Goal: Use online tool/utility: Utilize a website feature to perform a specific function

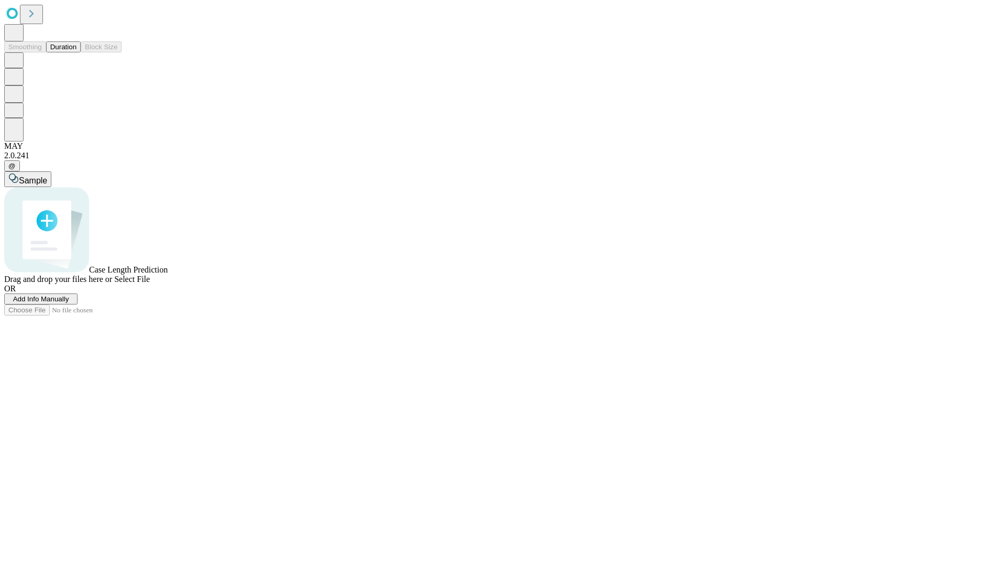
click at [77, 52] on button "Duration" at bounding box center [63, 46] width 35 height 11
click at [69, 303] on span "Add Info Manually" at bounding box center [41, 299] width 56 height 8
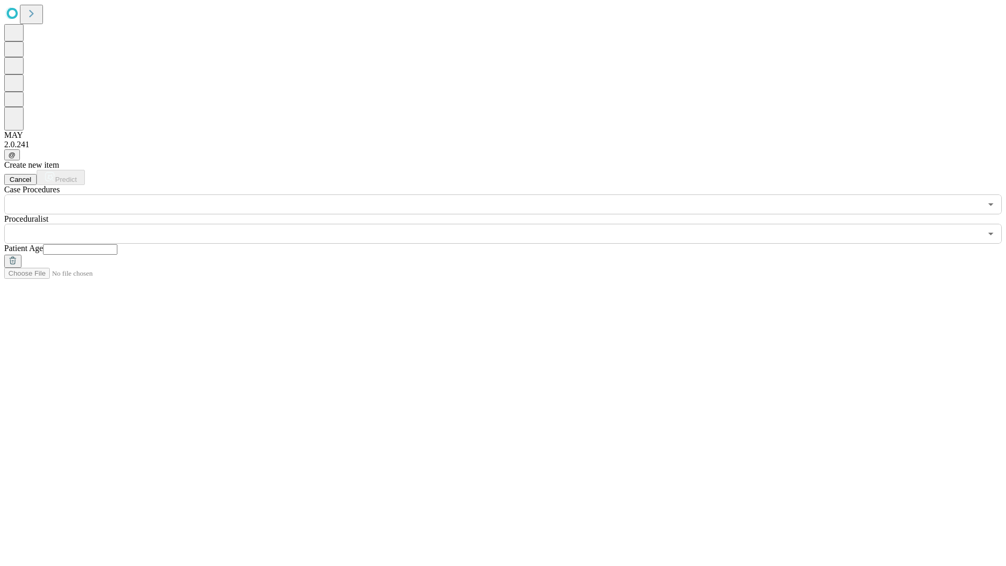
click at [117, 244] on input "text" at bounding box center [80, 249] width 74 height 10
type input "**"
click at [511, 224] on input "text" at bounding box center [493, 234] width 978 height 20
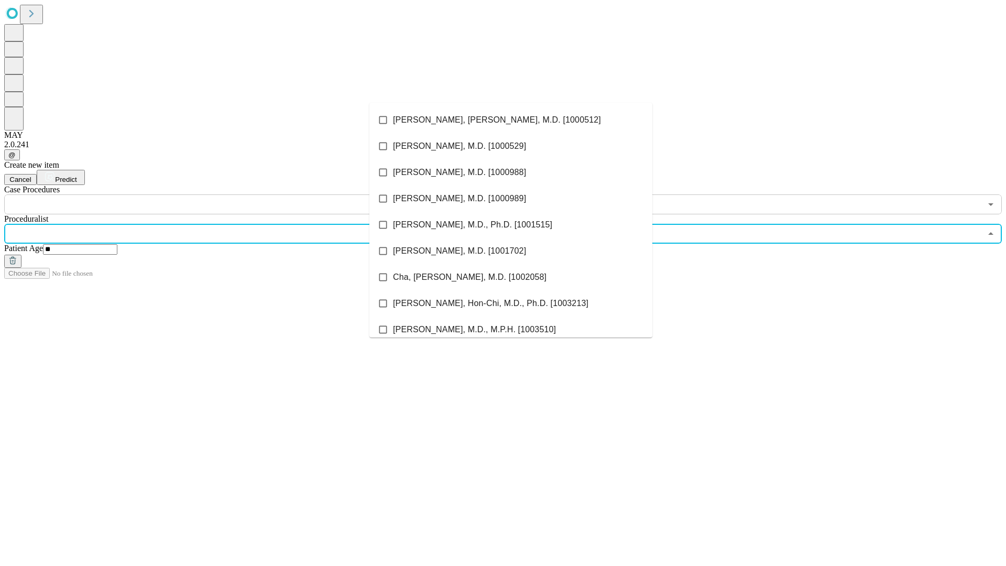
click at [511, 120] on li "[PERSON_NAME], [PERSON_NAME], M.D. [1000512]" at bounding box center [511, 120] width 283 height 26
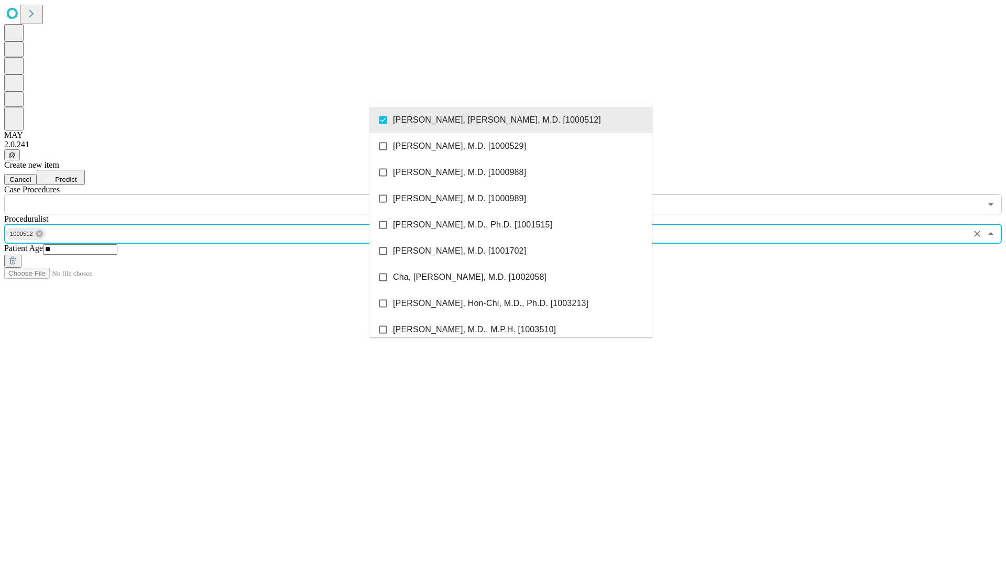
click at [220, 194] on input "text" at bounding box center [493, 204] width 978 height 20
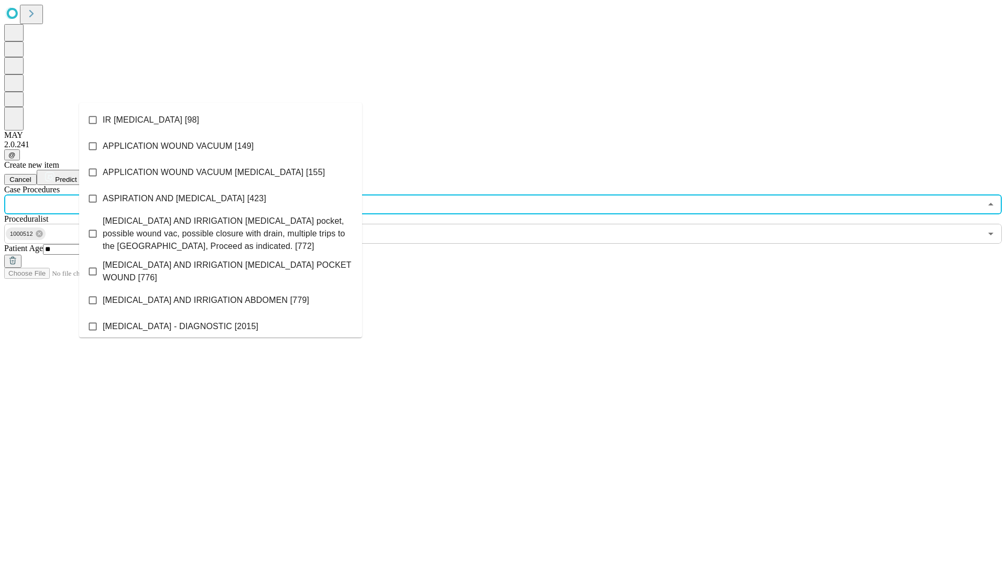
click at [221, 120] on li "IR [MEDICAL_DATA] [98]" at bounding box center [220, 120] width 283 height 26
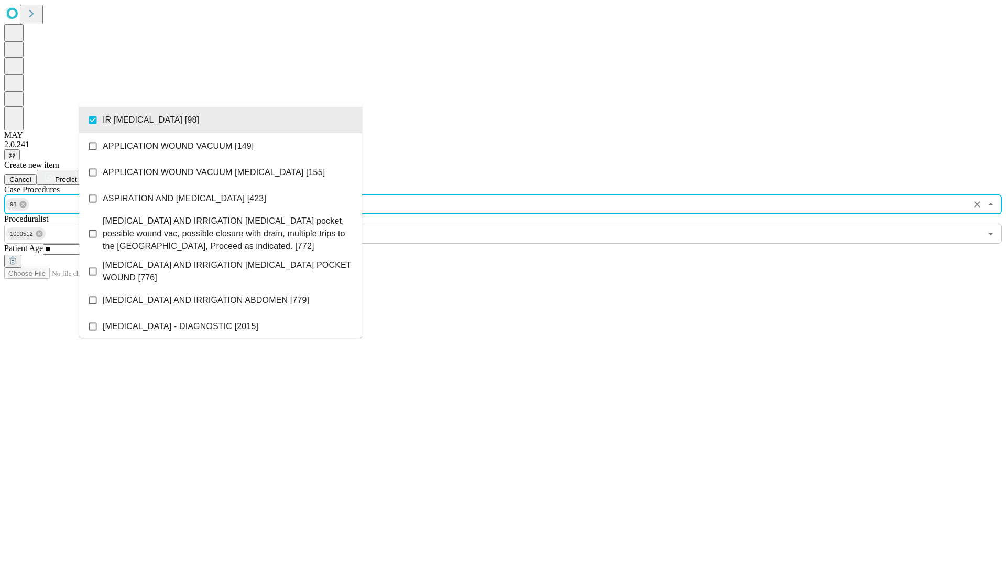
click at [77, 176] on span "Predict" at bounding box center [65, 180] width 21 height 8
